Goal: Book appointment/travel/reservation

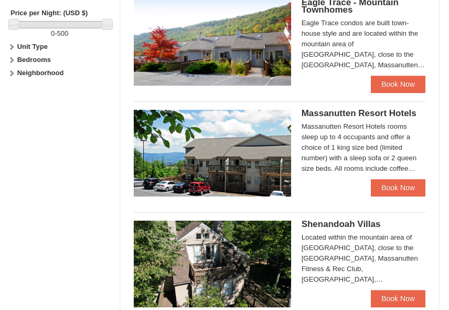
scroll to position [572, 0]
click at [379, 145] on div "Massanutten Resort Hotels rooms sleep up to 4 occupants and offer a choice of 1…" at bounding box center [364, 147] width 124 height 52
click at [402, 255] on div "Located within the mountain area of [GEOGRAPHIC_DATA], close to the [GEOGRAPHIC…" at bounding box center [364, 258] width 124 height 52
click at [396, 290] on link "Book Now" at bounding box center [398, 298] width 55 height 17
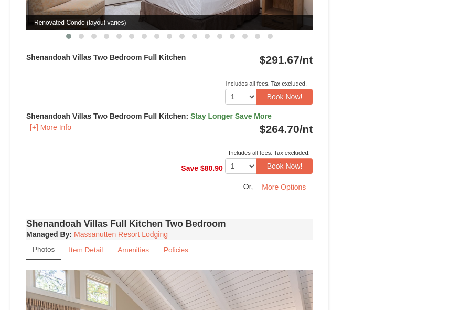
scroll to position [597, 0]
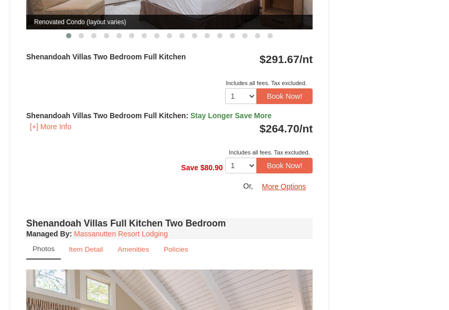
click at [289, 178] on button "More Options" at bounding box center [284, 186] width 58 height 16
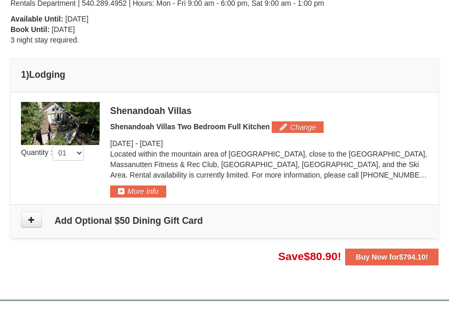
scroll to position [251, 0]
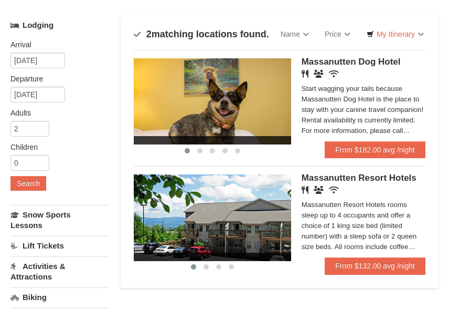
scroll to position [64, 0]
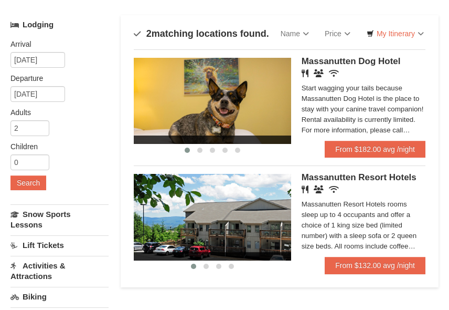
click at [364, 228] on div "Massanutten Resort Hotels rooms sleep up to 4 occupants and offer a choice of 1…" at bounding box center [364, 225] width 124 height 52
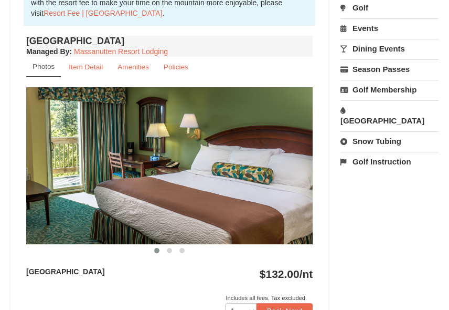
scroll to position [393, 0]
click at [233, 195] on img at bounding box center [169, 165] width 286 height 157
click at [170, 251] on span at bounding box center [169, 250] width 5 height 5
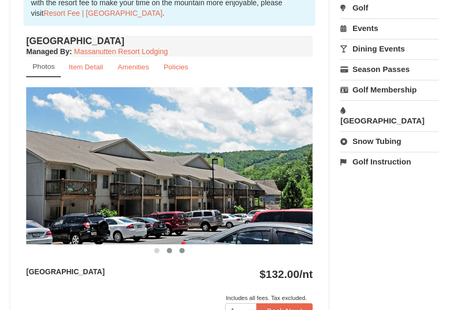
click at [182, 250] on span at bounding box center [181, 250] width 5 height 5
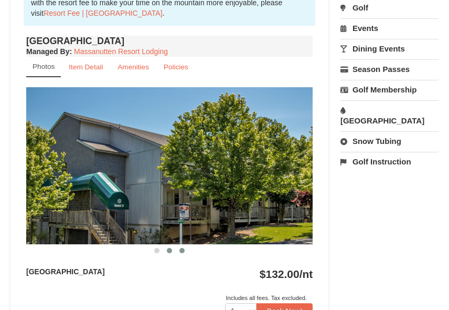
click at [171, 248] on span at bounding box center [169, 250] width 5 height 5
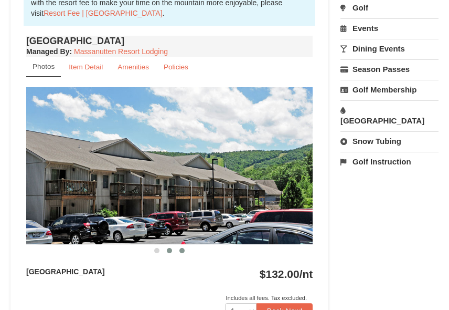
click at [183, 250] on span at bounding box center [181, 250] width 5 height 5
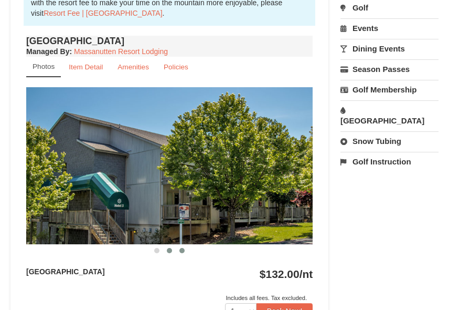
click at [168, 248] on span at bounding box center [169, 250] width 5 height 5
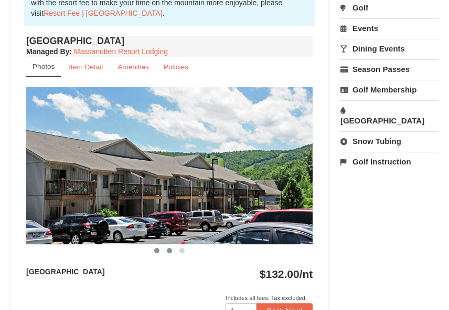
click at [157, 248] on span at bounding box center [156, 250] width 5 height 5
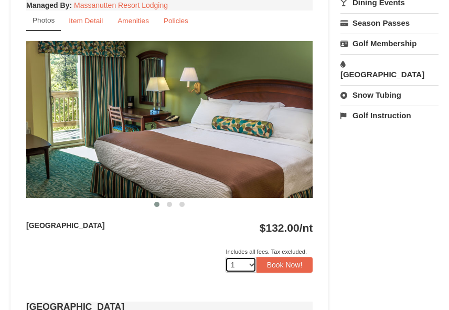
scroll to position [443, 0]
